Goal: Find specific page/section: Find specific page/section

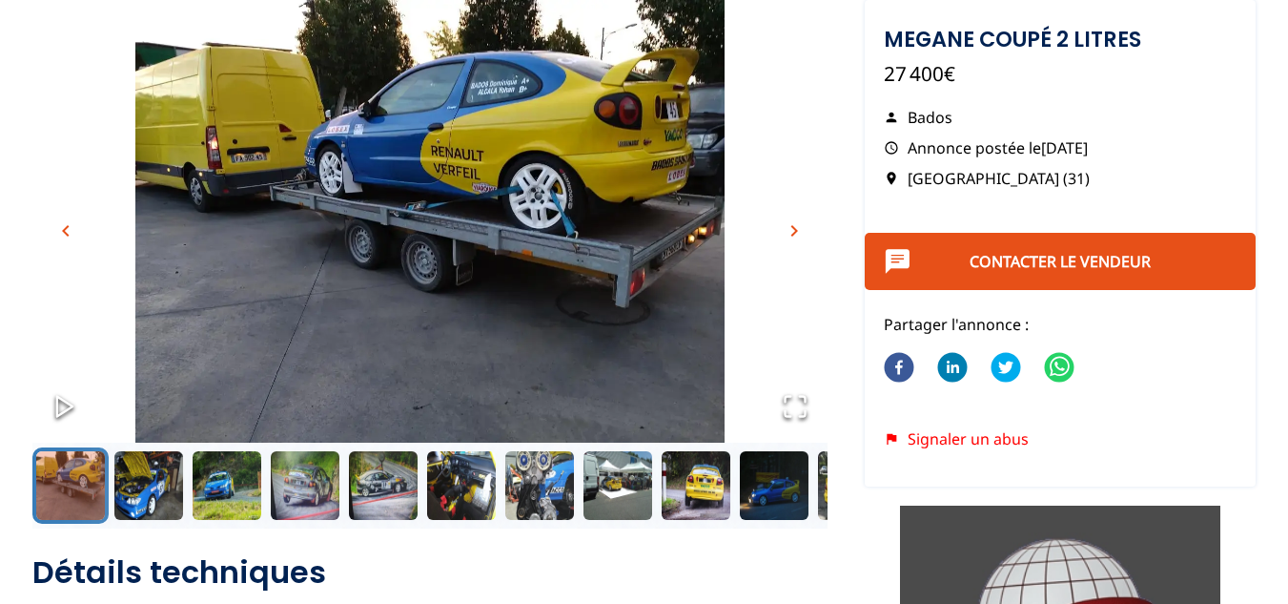
scroll to position [114, 0]
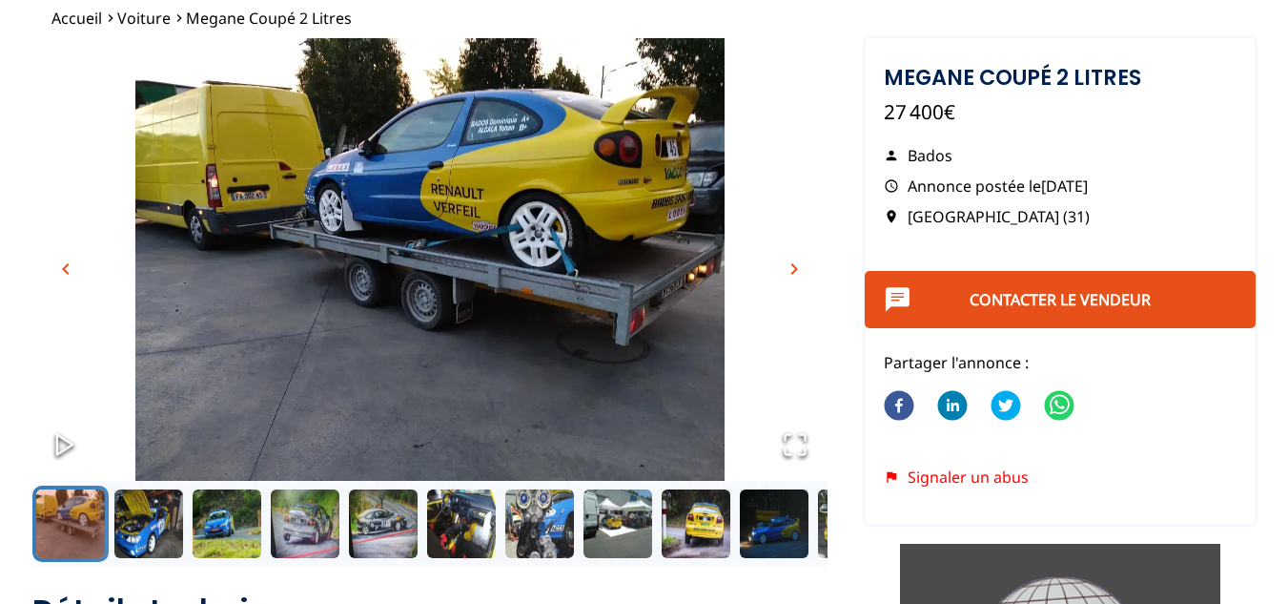
click at [799, 264] on span "chevron_right" at bounding box center [794, 268] width 23 height 23
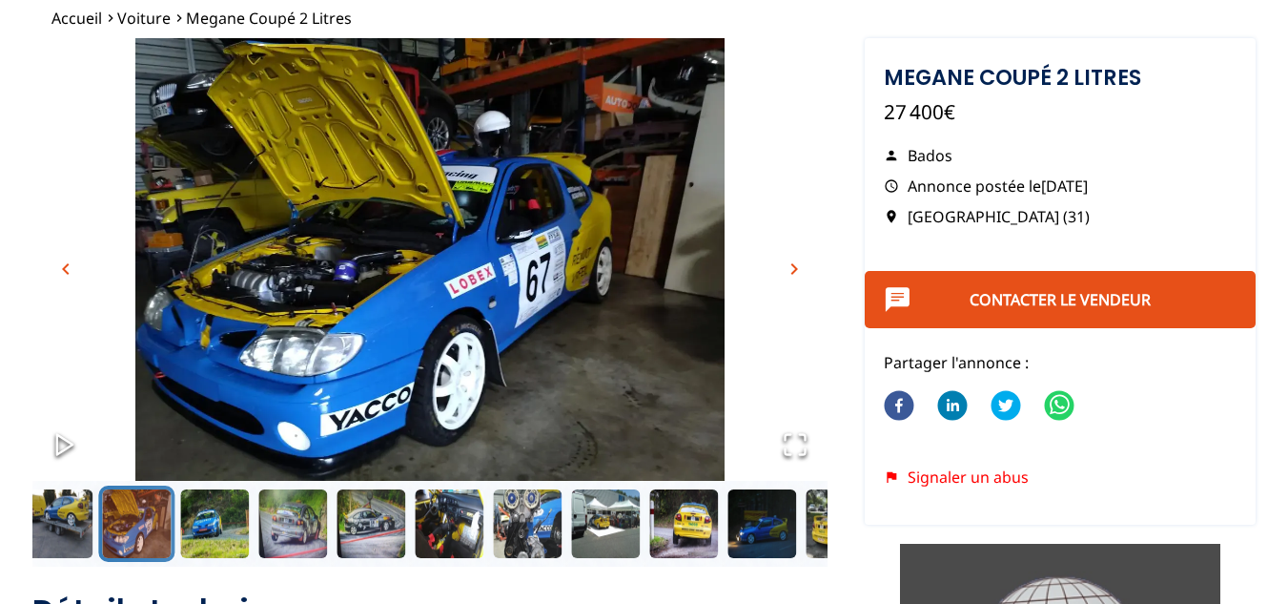
click at [799, 264] on span "chevron_right" at bounding box center [794, 268] width 23 height 23
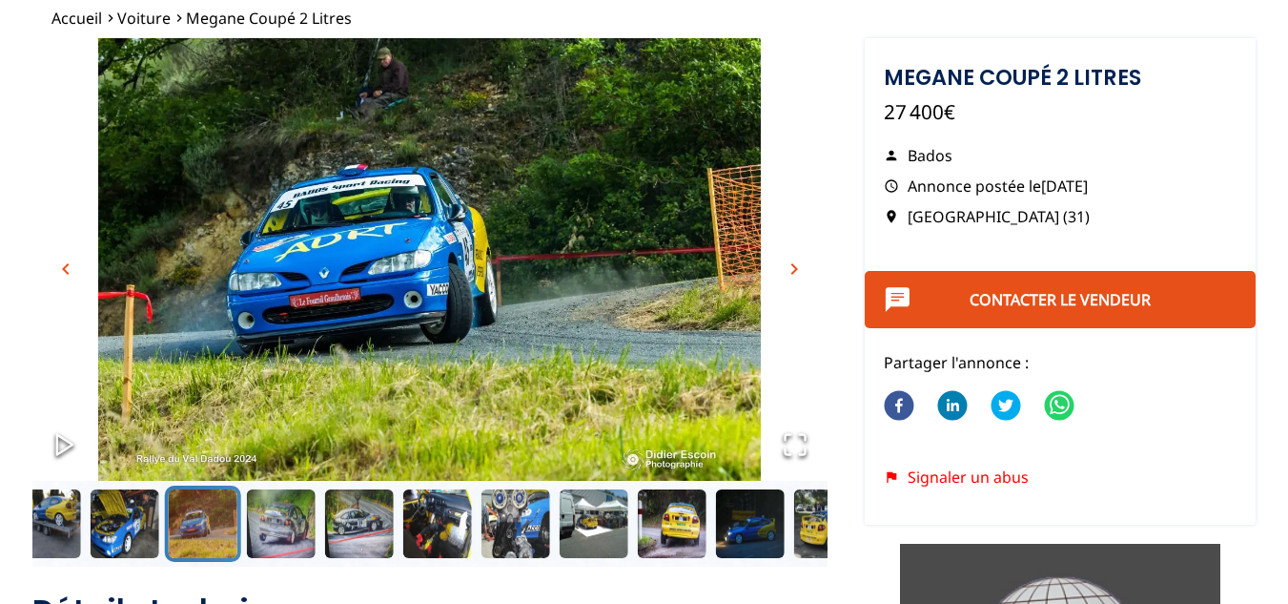
click at [799, 264] on span "chevron_right" at bounding box center [794, 268] width 23 height 23
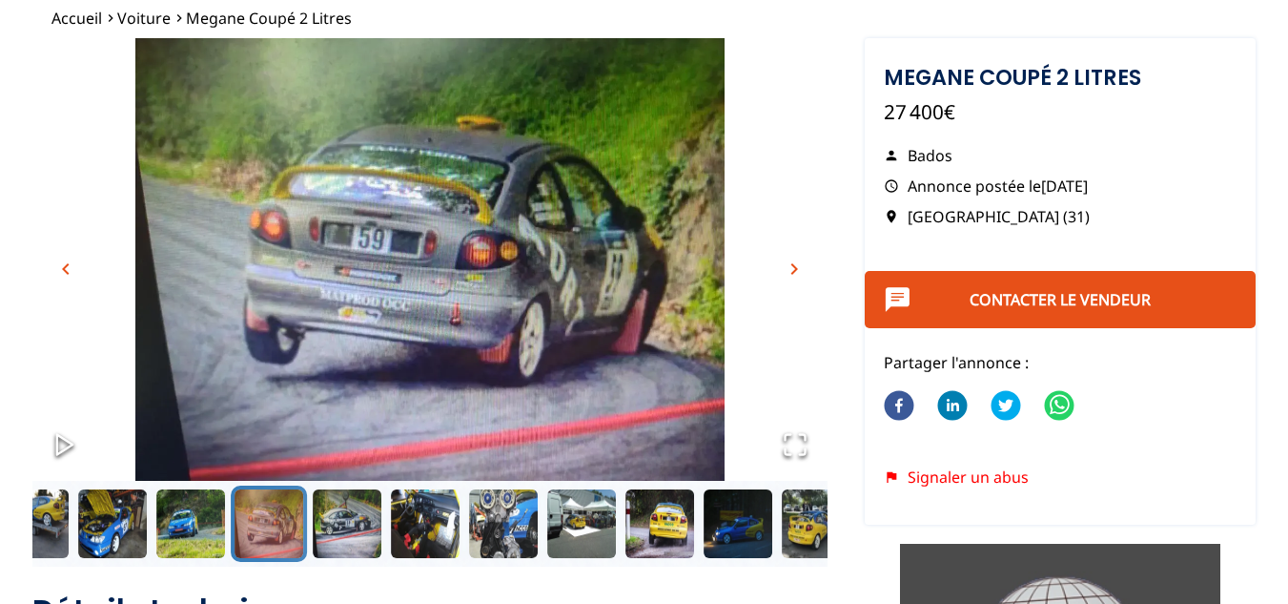
click at [799, 264] on span "chevron_right" at bounding box center [794, 268] width 23 height 23
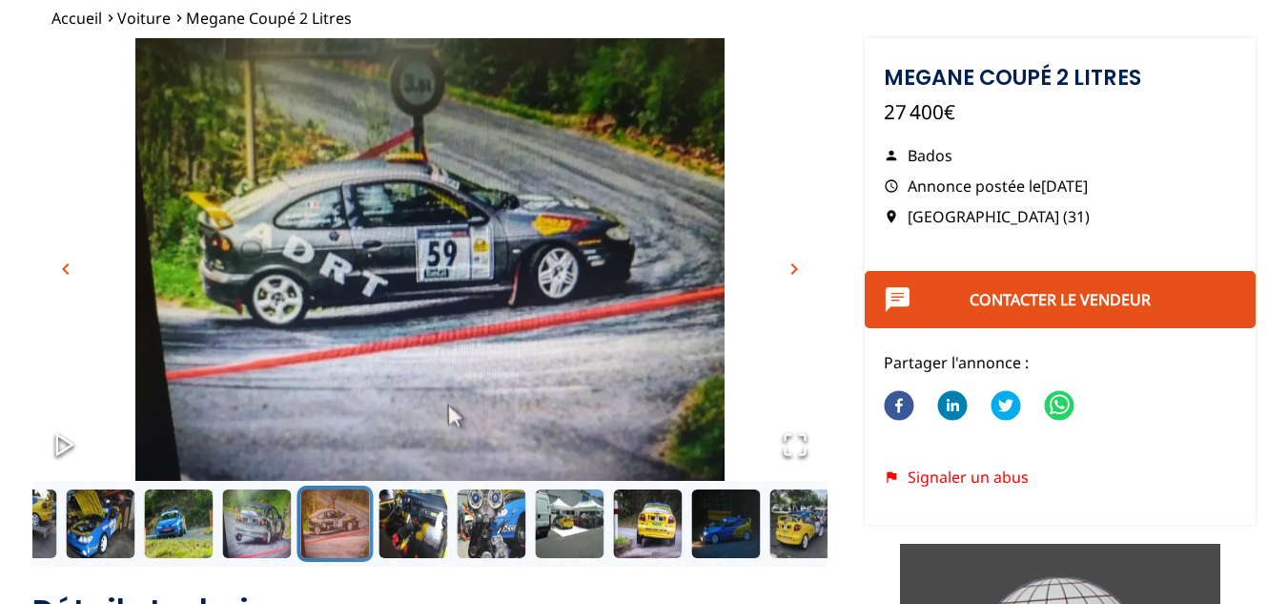
click at [799, 264] on span "chevron_right" at bounding box center [794, 268] width 23 height 23
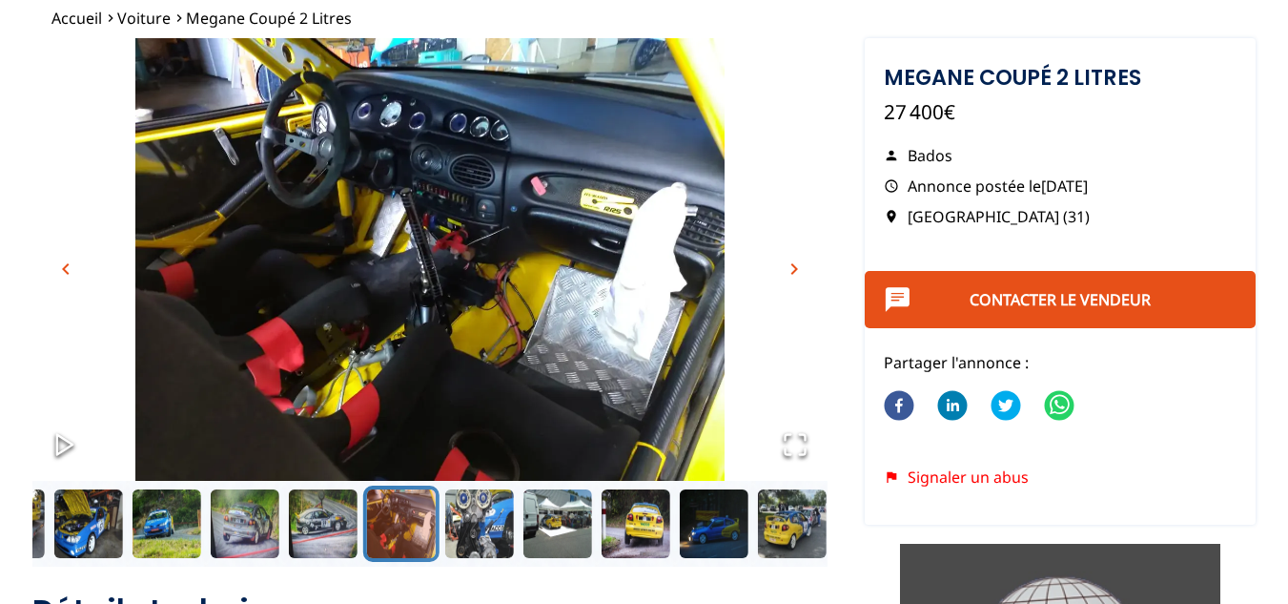
click at [799, 264] on span "chevron_right" at bounding box center [794, 268] width 23 height 23
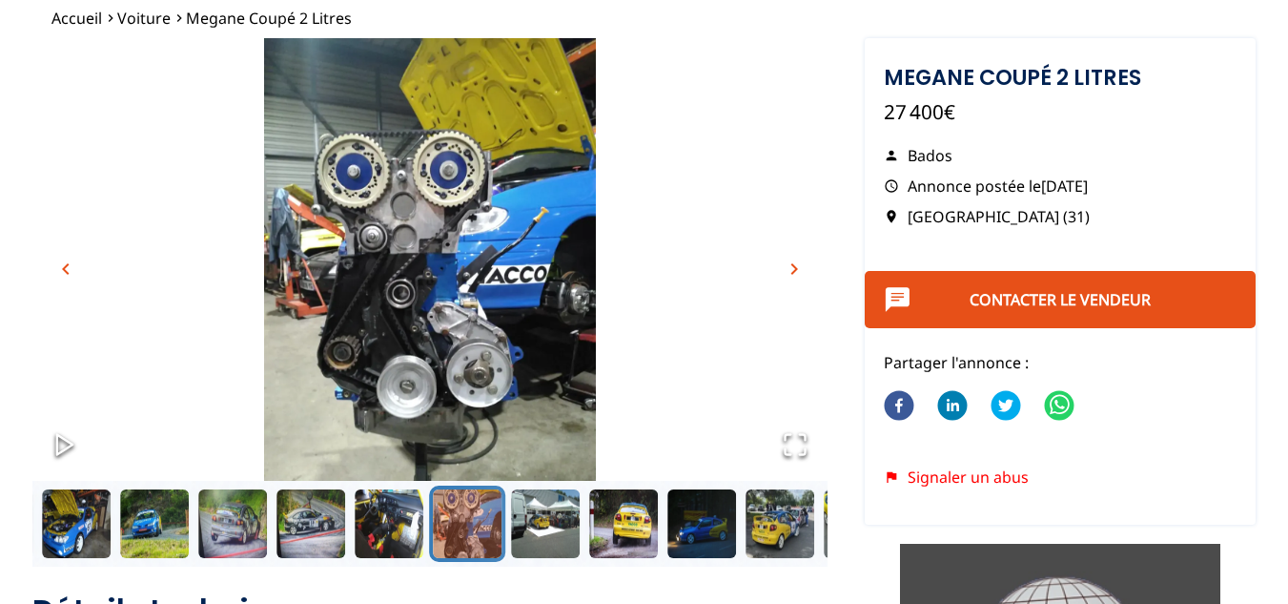
click at [799, 264] on span "chevron_right" at bounding box center [794, 268] width 23 height 23
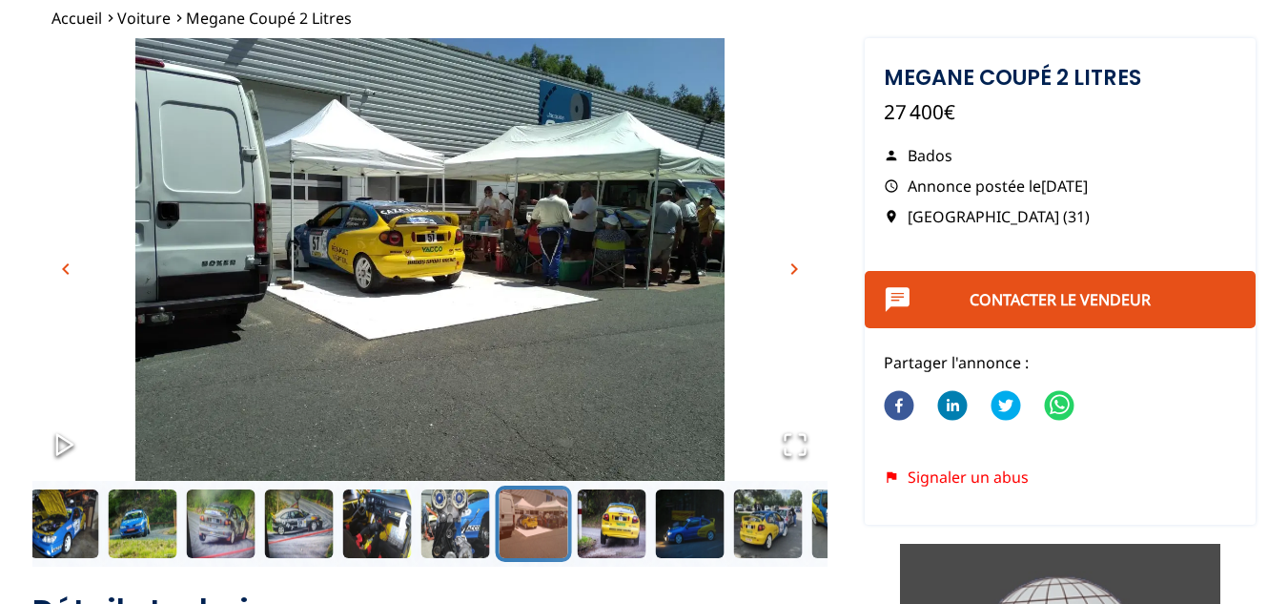
click at [799, 264] on span "chevron_right" at bounding box center [794, 268] width 23 height 23
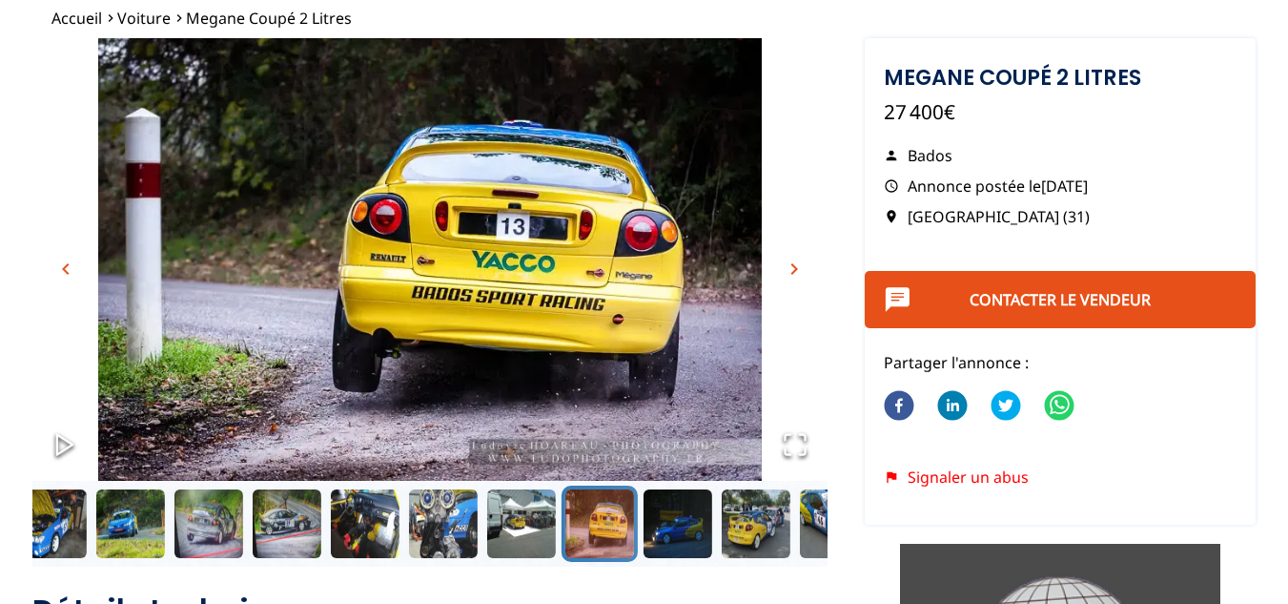
click at [799, 264] on span "chevron_right" at bounding box center [794, 268] width 23 height 23
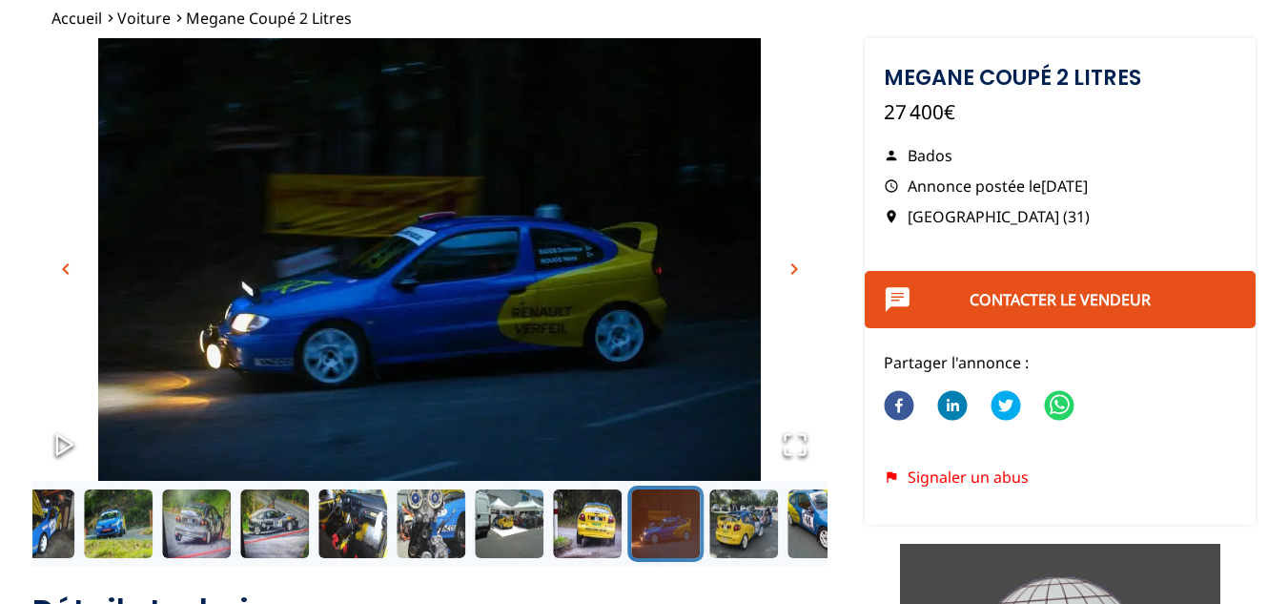
click at [799, 264] on span "chevron_right" at bounding box center [794, 268] width 23 height 23
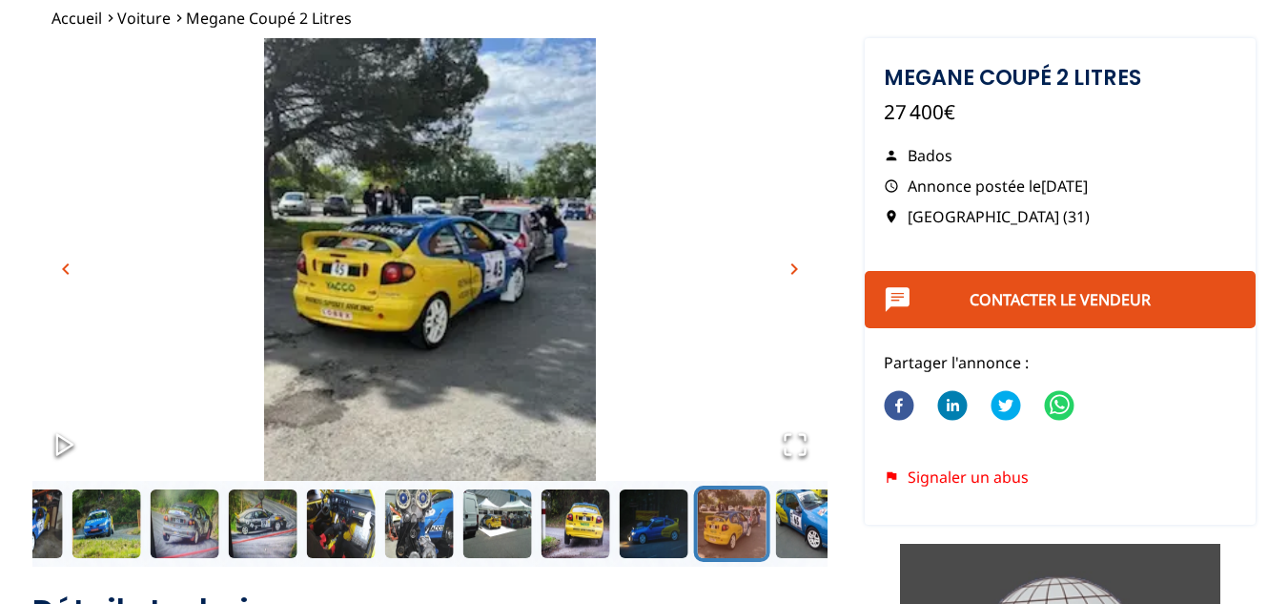
click at [799, 264] on span "chevron_right" at bounding box center [794, 268] width 23 height 23
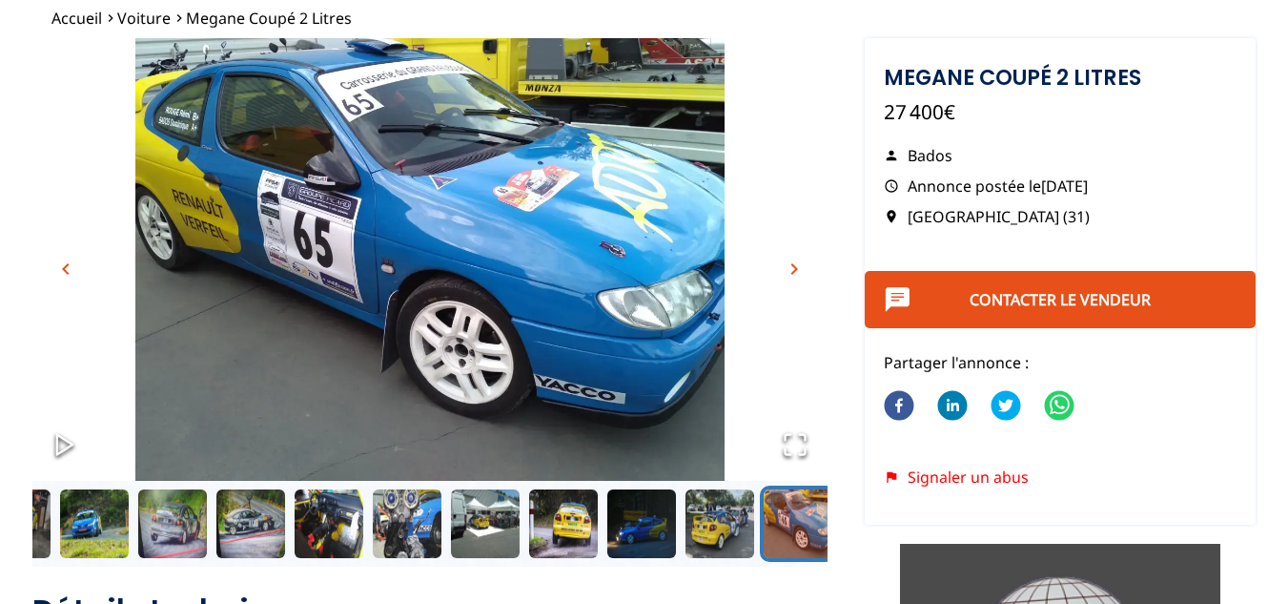
click at [799, 264] on span "chevron_right" at bounding box center [794, 268] width 23 height 23
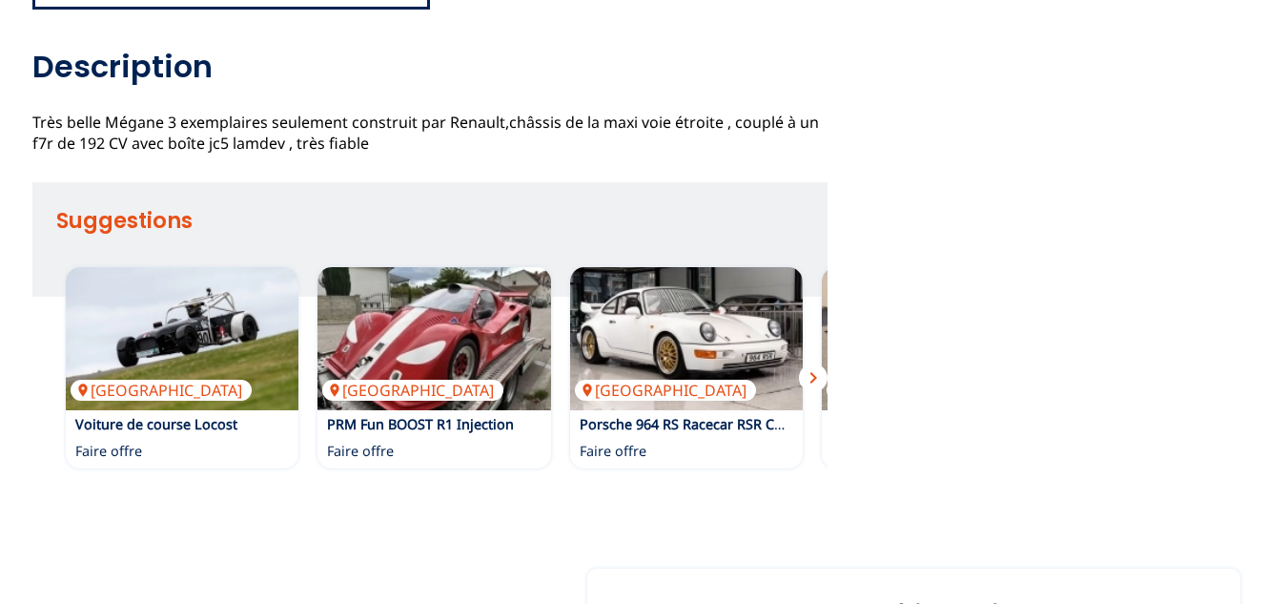
scroll to position [1144, 0]
